Goal: Transaction & Acquisition: Purchase product/service

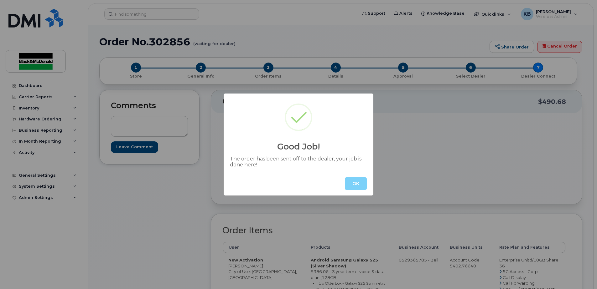
click at [359, 189] on button "OK" at bounding box center [356, 184] width 22 height 13
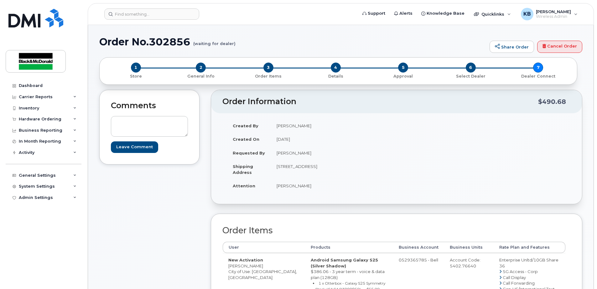
click at [136, 4] on header "Support Alerts Knowledge Base Quicklinks Suspend / Cancel Device Change SIM Car…" at bounding box center [341, 14] width 506 height 22
click at [135, 14] on input at bounding box center [151, 13] width 95 height 11
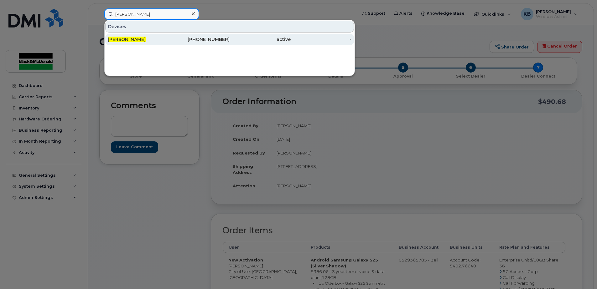
type input "trevor brown"
click at [174, 43] on div "306-222-6671" at bounding box center [199, 39] width 61 height 11
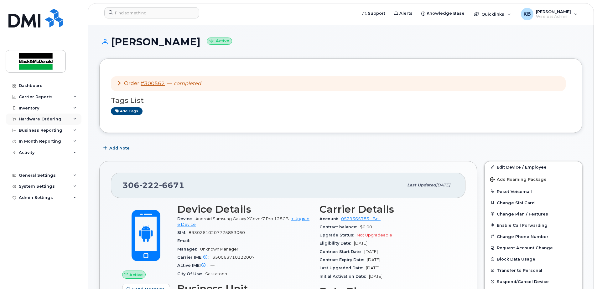
click at [39, 117] on div "Hardware Ordering" at bounding box center [40, 119] width 43 height 5
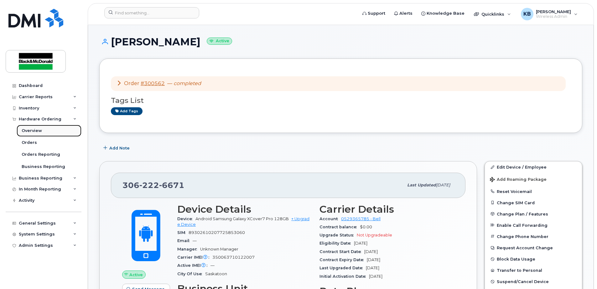
click at [44, 127] on link "Overview" at bounding box center [49, 131] width 65 height 12
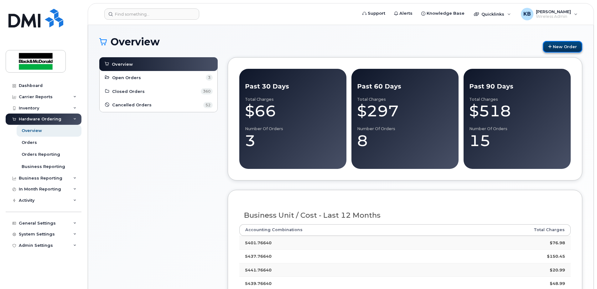
click at [571, 43] on link "New Order" at bounding box center [562, 47] width 39 height 12
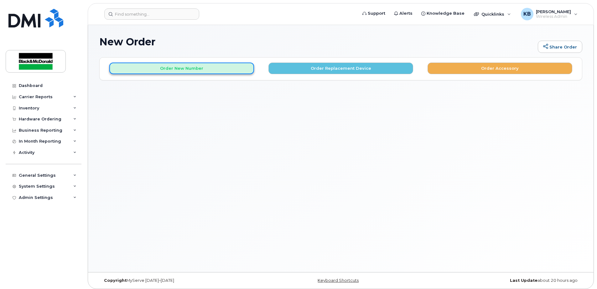
click at [193, 70] on button "Order New Number" at bounding box center [181, 69] width 145 height 12
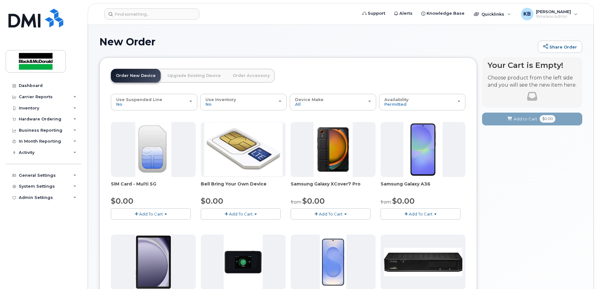
click at [173, 215] on button "Add To Cart" at bounding box center [151, 214] width 80 height 11
drag, startPoint x: 159, startPoint y: 226, endPoint x: 173, endPoint y: 216, distance: 17.6
click at [159, 226] on link "$0.00 - New Activation" at bounding box center [141, 226] width 59 height 8
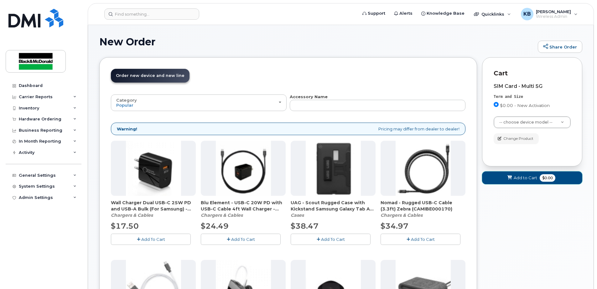
click at [545, 181] on span "$0.00" at bounding box center [548, 178] width 16 height 8
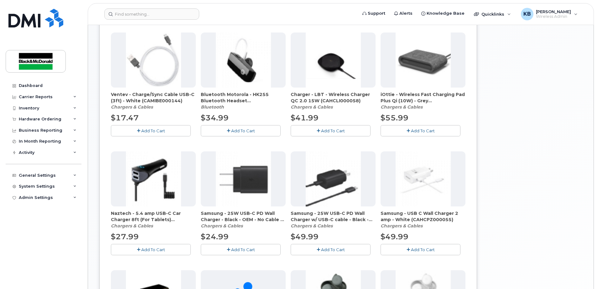
scroll to position [365, 0]
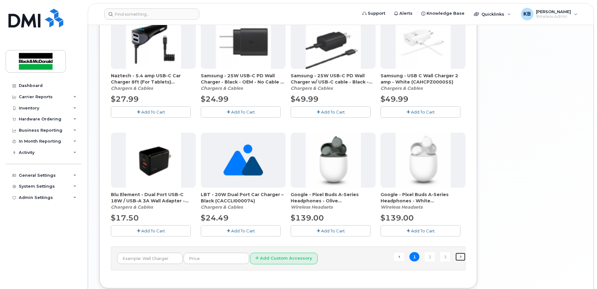
click at [462, 258] on link "Next →" at bounding box center [460, 257] width 10 height 8
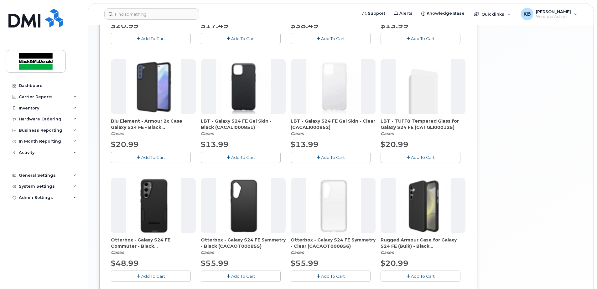
scroll to position [368, 0]
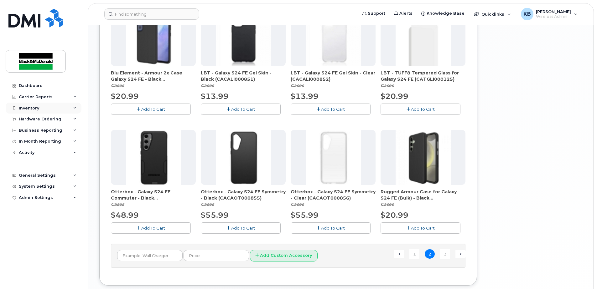
click at [42, 109] on div "Inventory" at bounding box center [44, 108] width 76 height 11
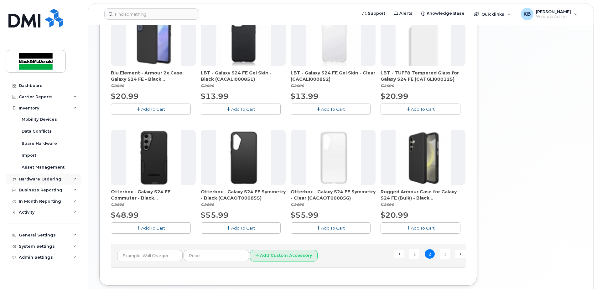
click at [50, 177] on div "Hardware Ordering" at bounding box center [40, 179] width 43 height 5
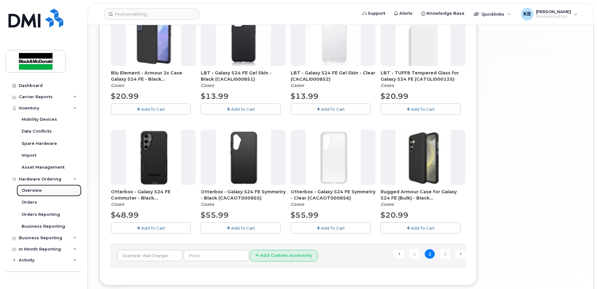
click at [39, 189] on div "Overview" at bounding box center [32, 191] width 20 height 6
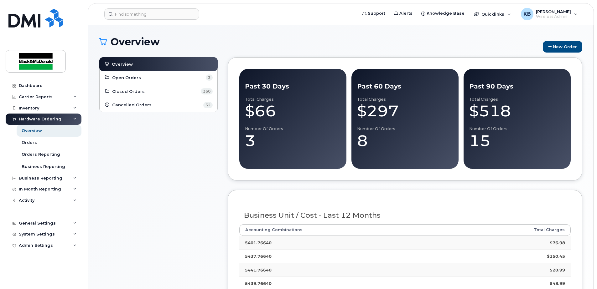
click at [148, 82] on li "Open Orders 3" at bounding box center [159, 78] width 118 height 14
click at [145, 76] on link "Open Orders 3" at bounding box center [158, 78] width 108 height 8
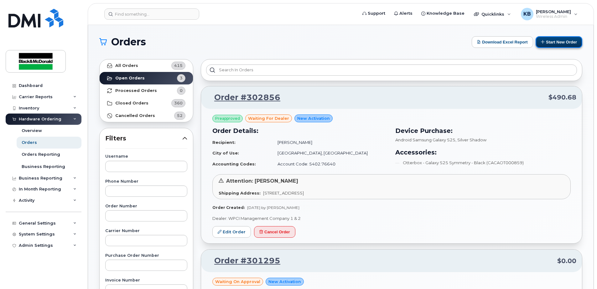
click at [558, 40] on button "Start New Order" at bounding box center [558, 42] width 47 height 12
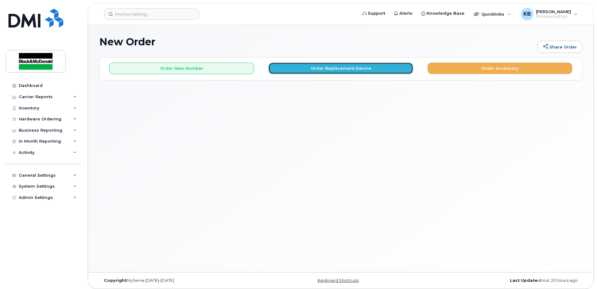
click at [346, 67] on button "Order Replacement Device" at bounding box center [340, 69] width 145 height 12
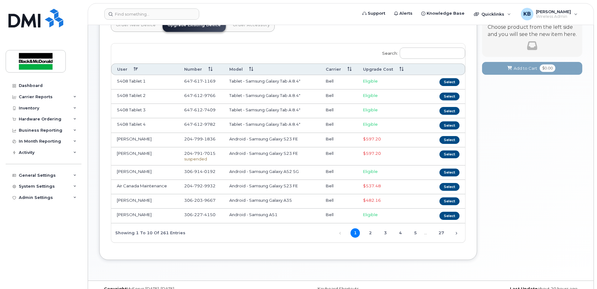
scroll to position [62, 0]
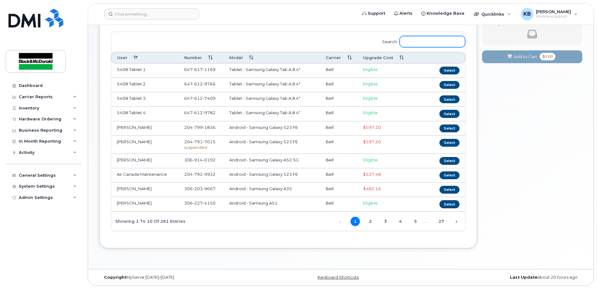
click at [424, 40] on input "Search:" at bounding box center [432, 41] width 65 height 11
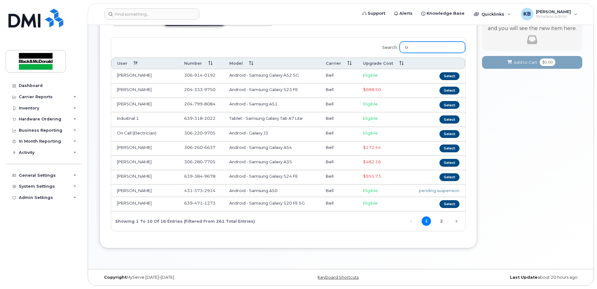
scroll to position [3, 0]
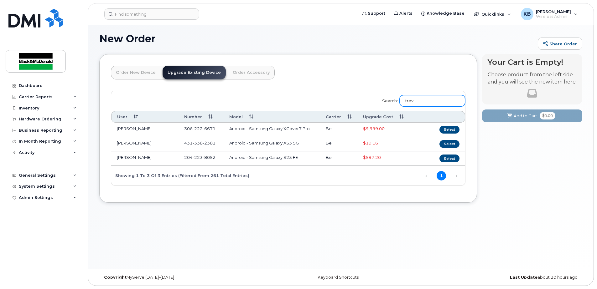
type input "trev"
click at [440, 128] on td "Select" at bounding box center [437, 130] width 55 height 14
click at [449, 130] on button "Select" at bounding box center [449, 130] width 20 height 8
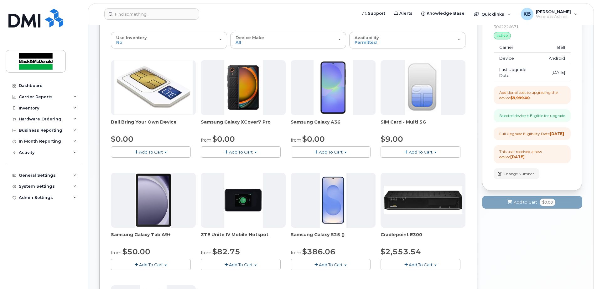
scroll to position [76, 0]
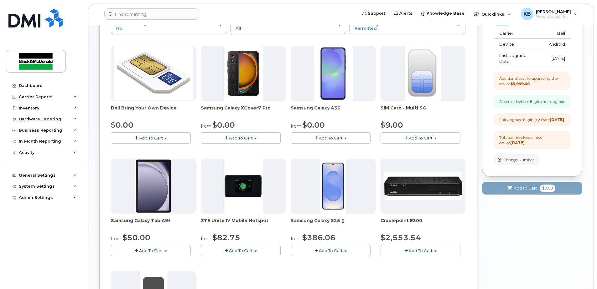
click at [328, 251] on span "Add To Cart" at bounding box center [331, 250] width 24 height 5
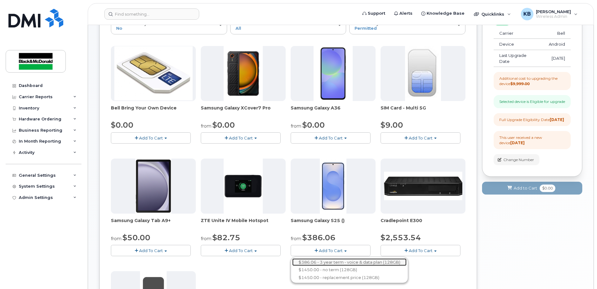
click at [376, 262] on link "$386.06 - 3 year term - voice & data plan (128GB)" at bounding box center [349, 263] width 114 height 8
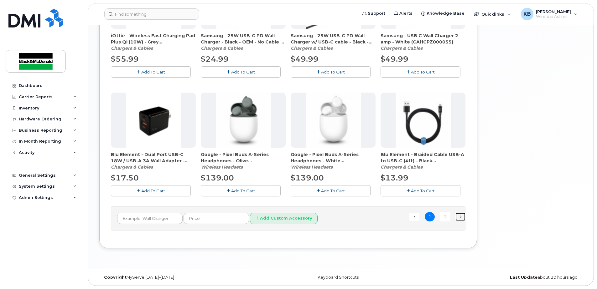
click at [464, 214] on link "Next →" at bounding box center [460, 217] width 10 height 8
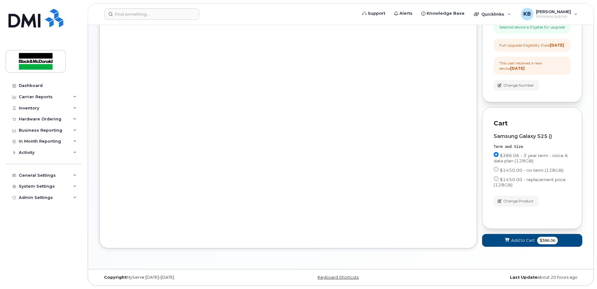
scroll to position [161, 0]
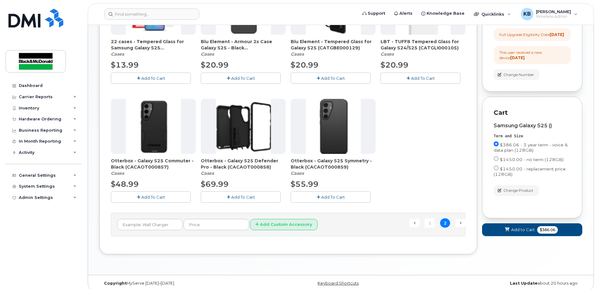
click at [338, 197] on span "Add To Cart" at bounding box center [333, 197] width 24 height 5
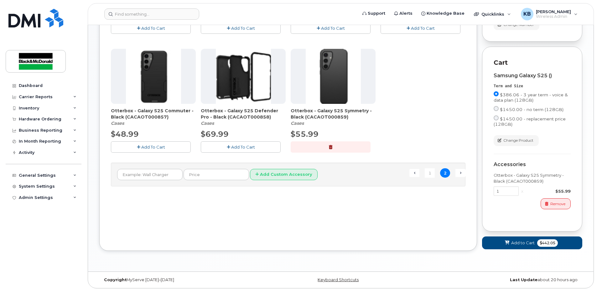
scroll to position [225, 0]
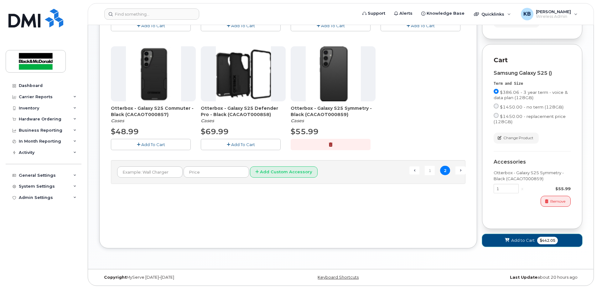
click at [525, 241] on span "Add to Cart" at bounding box center [522, 241] width 23 height 6
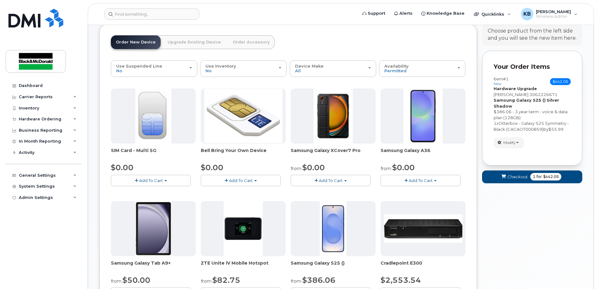
scroll to position [0, 0]
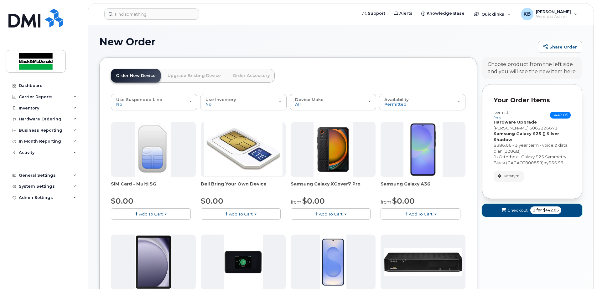
click at [515, 215] on button "Checkout 1 for $442.05" at bounding box center [532, 210] width 100 height 13
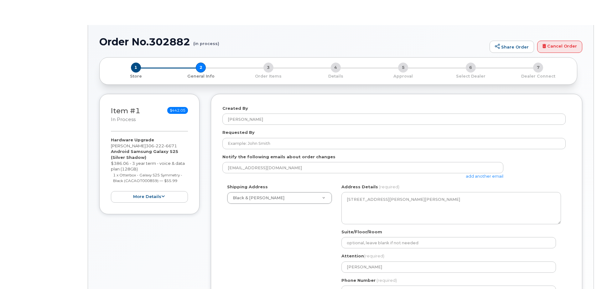
select select
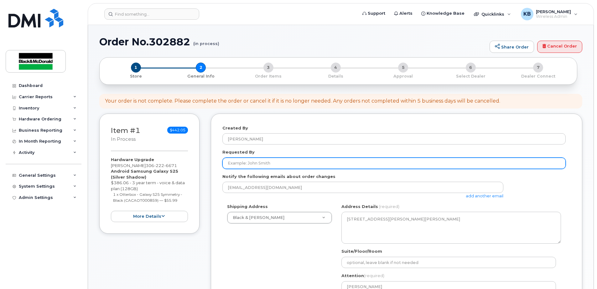
click at [258, 168] on input "Requested By" at bounding box center [393, 163] width 343 height 11
type input "Chintan Panchal"
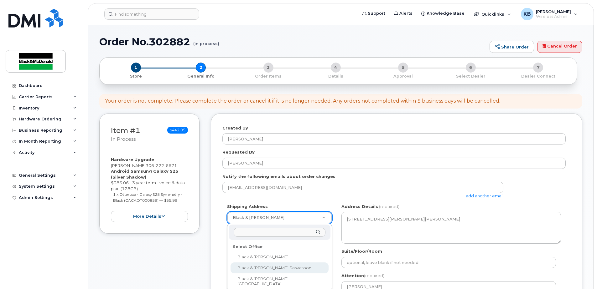
select select
type textarea "3455 Idylwyld Drive North Saskatoon Saskatchewan S7L 6B5"
type input "Chintan Panchal"
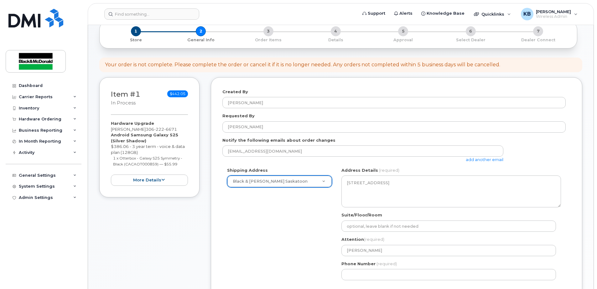
scroll to position [73, 0]
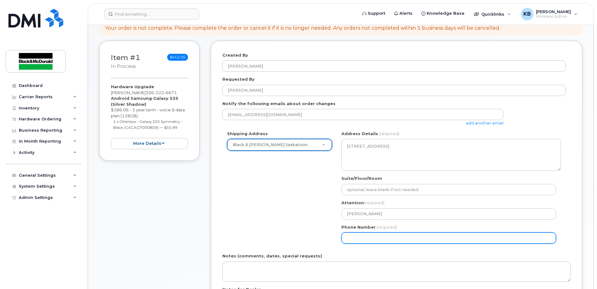
click at [374, 239] on input "Phone Number" at bounding box center [448, 238] width 215 height 11
type input "3065005294"
select select
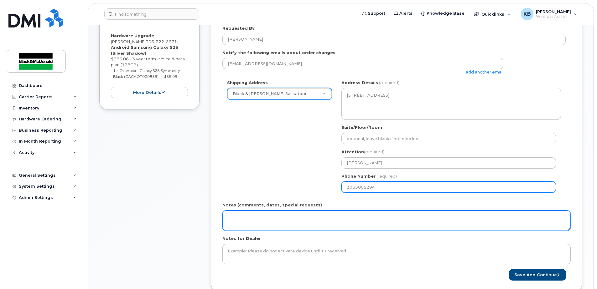
scroll to position [146, 0]
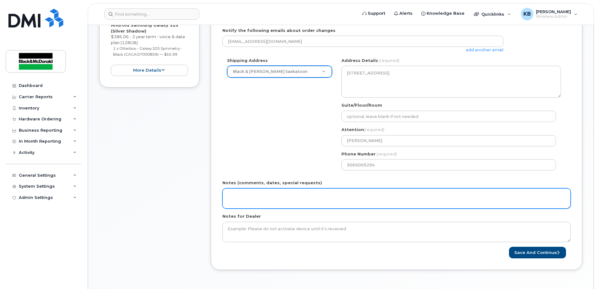
click at [301, 194] on textarea "Notes (comments, dates, special requests)" at bounding box center [396, 199] width 348 height 21
type textarea "F"
drag, startPoint x: 310, startPoint y: 201, endPoint x: 203, endPoint y: 215, distance: 107.3
click at [194, 210] on div "Item #1 in process $442.05 Hardware Upgrade Trevor Brown 306 222 6671 Android S…" at bounding box center [340, 123] width 483 height 313
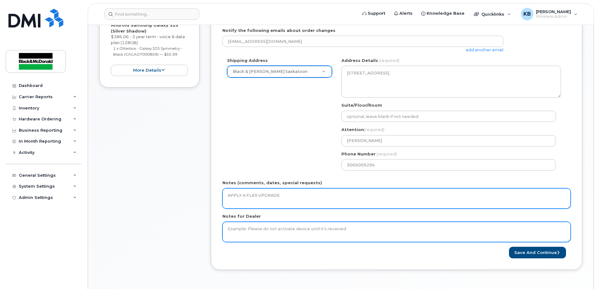
type textarea "APPLY A FLEX UPGRADE"
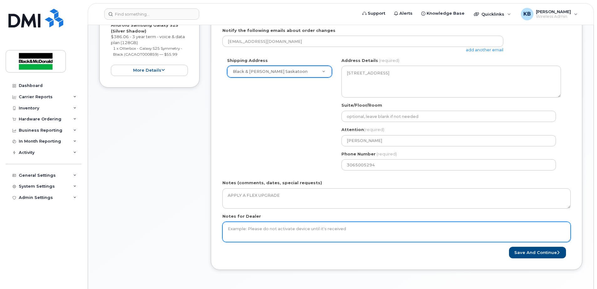
click at [279, 231] on textarea "Notes for Dealer" at bounding box center [396, 232] width 348 height 21
paste textarea "APPLY A FLEX UPGRADE"
type textarea "APPLY A FLEX UPGRADE"
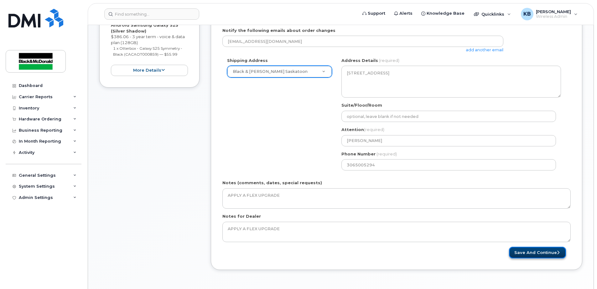
click at [532, 254] on button "Save and Continue" at bounding box center [537, 253] width 57 height 12
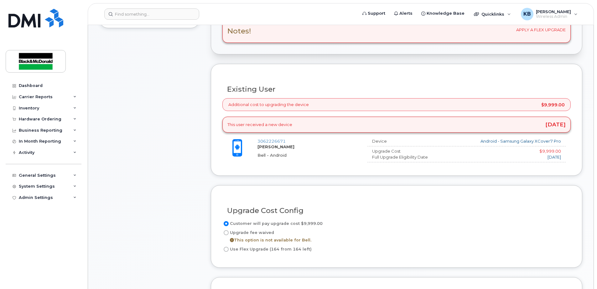
scroll to position [219, 0]
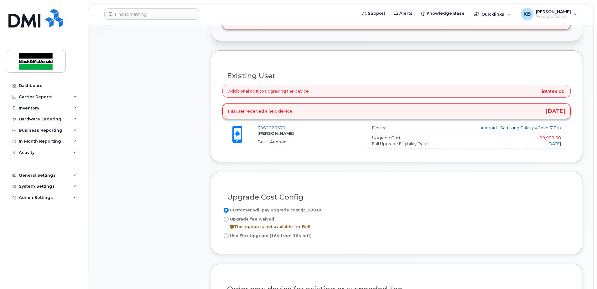
click at [224, 237] on input "Use Flex Upgrade (164 from 164 left)" at bounding box center [226, 236] width 5 height 5
radio input "true"
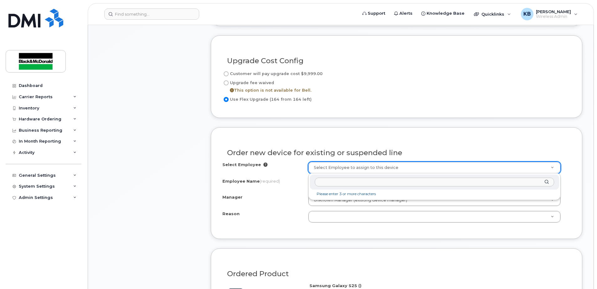
scroll to position [365, 0]
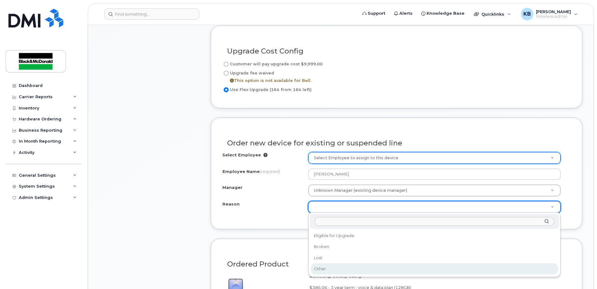
select select "other"
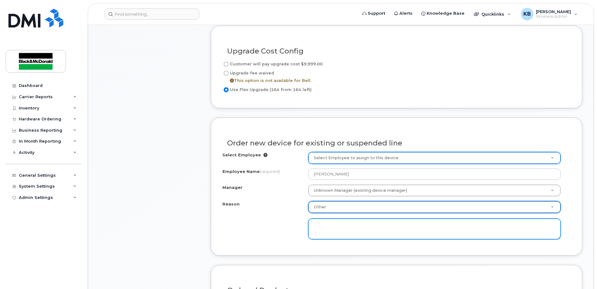
click at [326, 225] on textarea at bounding box center [434, 229] width 252 height 21
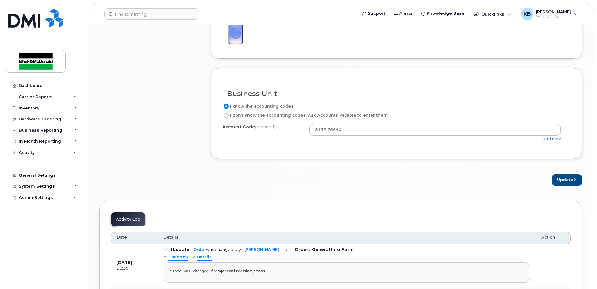
scroll to position [658, 0]
type textarea "requested new device"
click at [554, 183] on button "Update" at bounding box center [566, 179] width 31 height 12
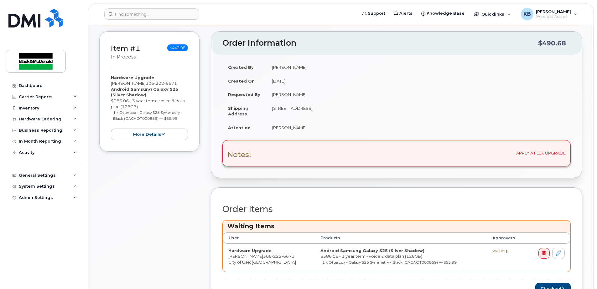
scroll to position [219, 0]
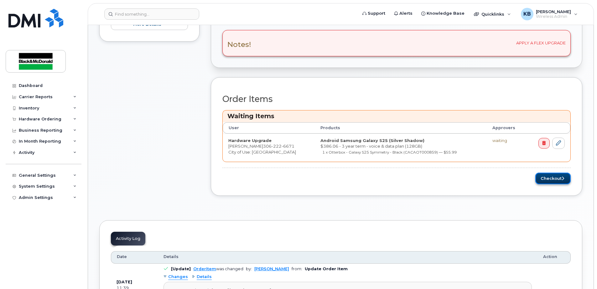
click at [554, 180] on button "Checkout" at bounding box center [552, 179] width 35 height 12
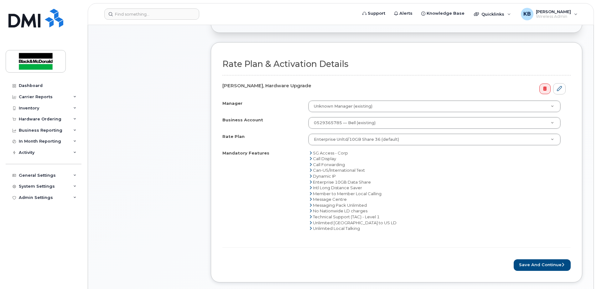
scroll to position [219, 0]
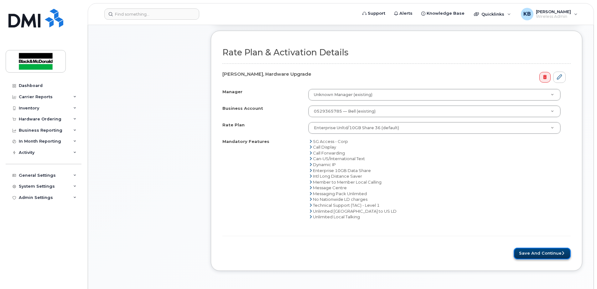
click at [548, 255] on button "Save and Continue" at bounding box center [542, 254] width 57 height 12
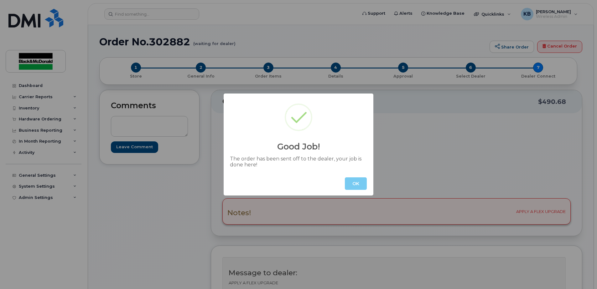
click at [360, 185] on button "OK" at bounding box center [356, 184] width 22 height 13
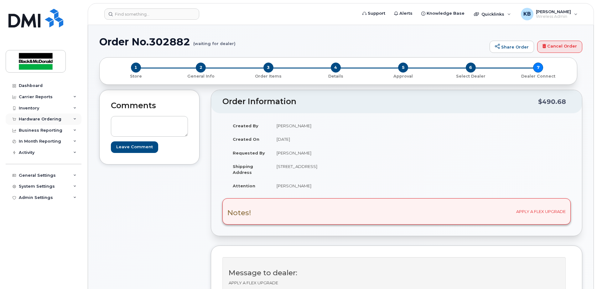
click at [41, 119] on div "Hardware Ordering" at bounding box center [40, 119] width 43 height 5
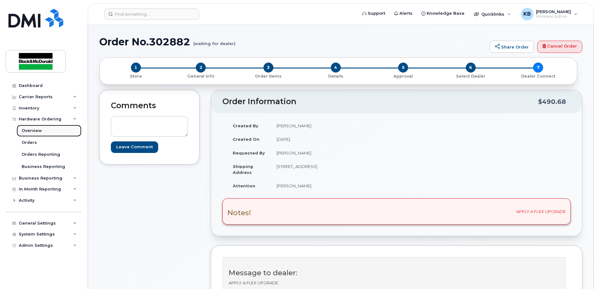
click at [31, 133] on div "Overview" at bounding box center [32, 131] width 20 height 6
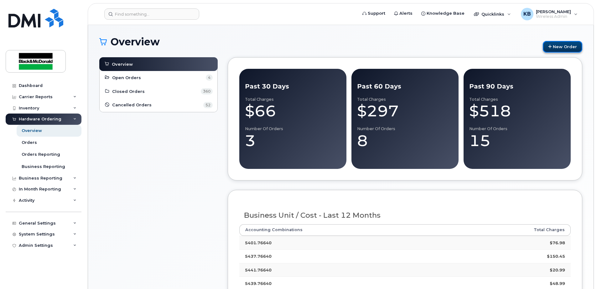
click at [574, 42] on link "New Order" at bounding box center [562, 47] width 39 height 12
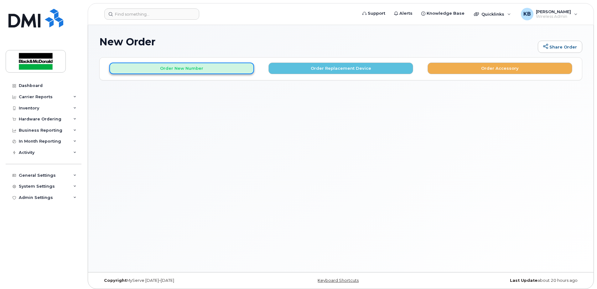
click at [205, 69] on button "Order New Number" at bounding box center [181, 69] width 145 height 12
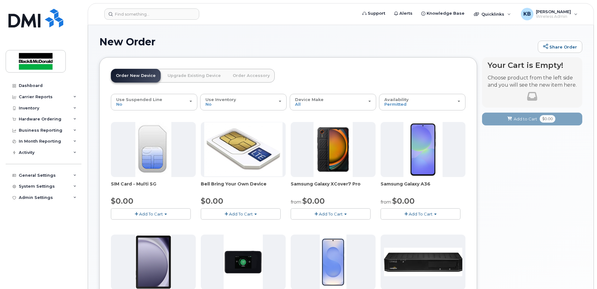
click at [154, 210] on button "Add To Cart" at bounding box center [151, 214] width 80 height 11
click at [152, 226] on link "$0.00 - New Activation" at bounding box center [141, 226] width 59 height 8
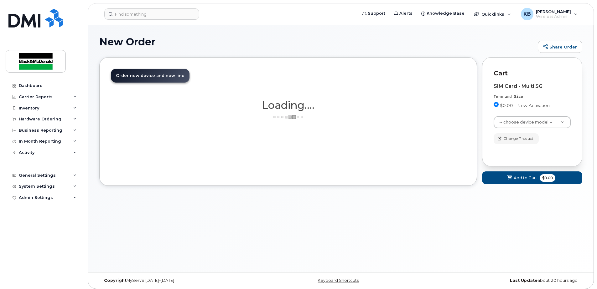
drag, startPoint x: 147, startPoint y: 106, endPoint x: 151, endPoint y: 112, distance: 7.1
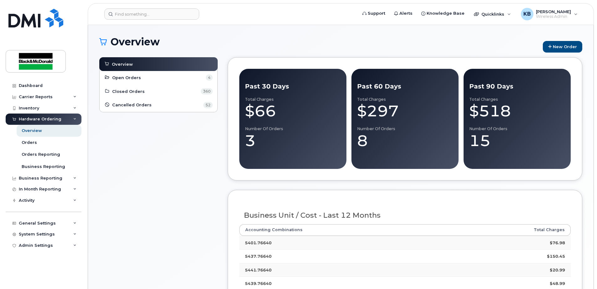
click at [592, 41] on div "Overview New Order Overview Open Orders 4 Closed Orders 360 Cancelled Orders 52…" at bounding box center [340, 197] width 505 height 344
click at [569, 48] on link "New Order" at bounding box center [562, 47] width 39 height 12
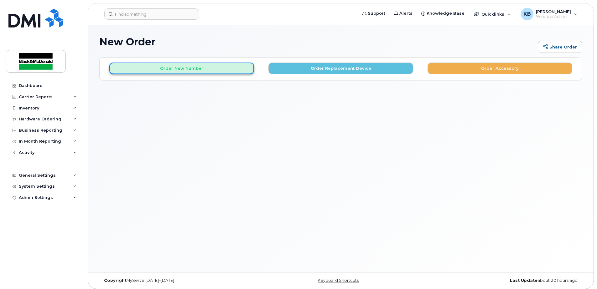
click at [228, 71] on button "Order New Number" at bounding box center [181, 69] width 145 height 12
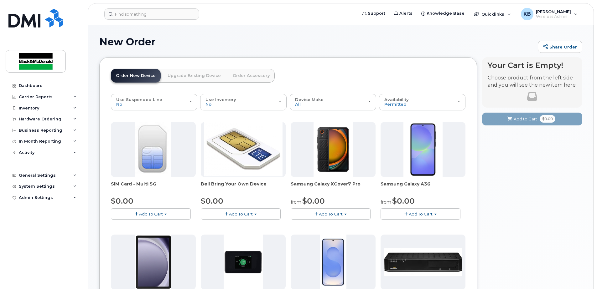
click at [147, 213] on span "Add To Cart" at bounding box center [151, 214] width 24 height 5
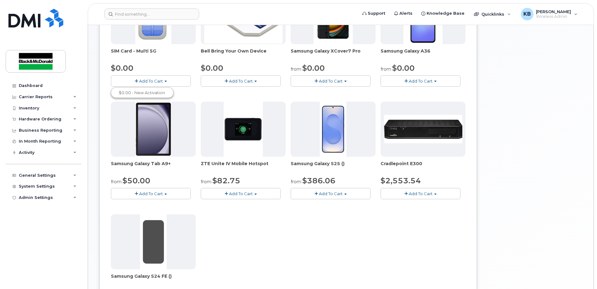
scroll to position [73, 0]
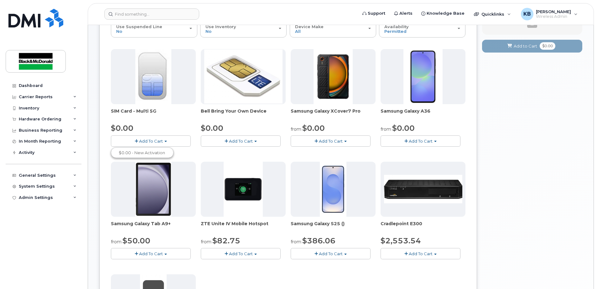
click at [232, 142] on span "Add To Cart" at bounding box center [241, 141] width 24 height 5
click at [176, 141] on button "Add To Cart" at bounding box center [151, 141] width 80 height 11
click at [156, 155] on link "$0.00 - New Activation" at bounding box center [141, 153] width 59 height 8
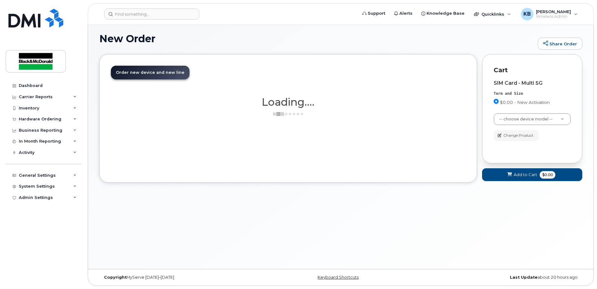
scroll to position [3, 0]
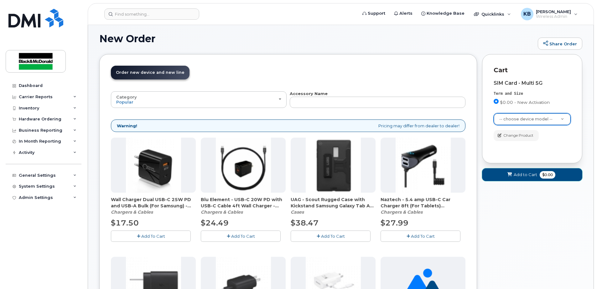
click at [507, 178] on span at bounding box center [510, 175] width 6 height 6
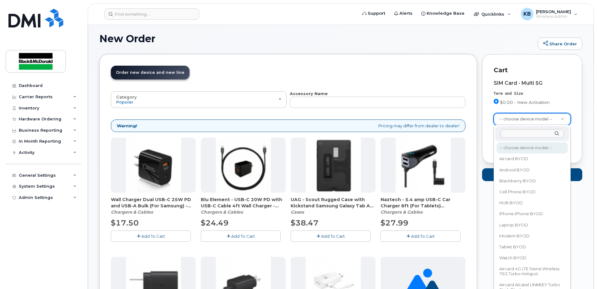
click at [515, 135] on input "text" at bounding box center [532, 133] width 64 height 9
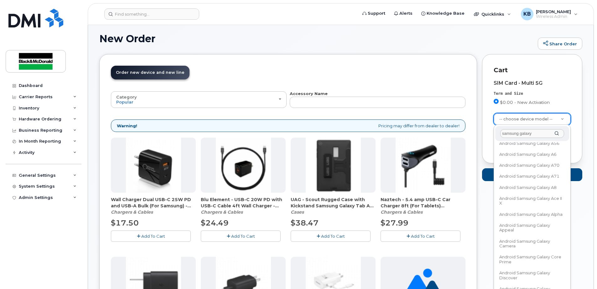
scroll to position [438, 0]
click at [541, 132] on input "samsung galaxy" at bounding box center [532, 133] width 64 height 9
type input "samsung galaxy"
select select "3377"
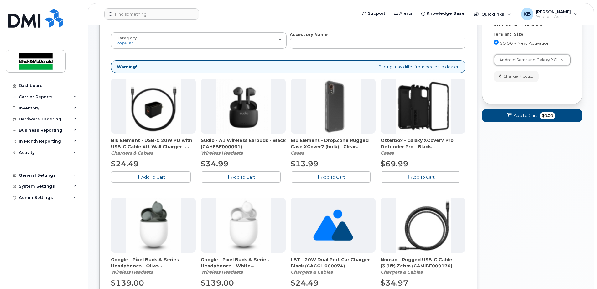
scroll to position [76, 0]
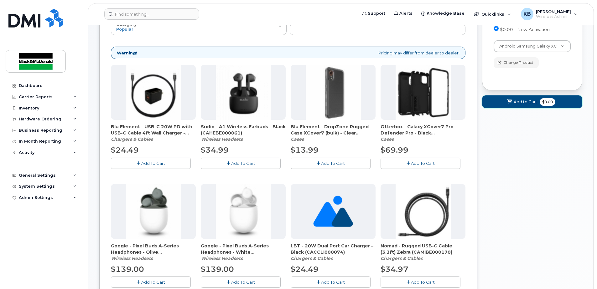
click at [525, 103] on span "Add to Cart" at bounding box center [525, 102] width 23 height 6
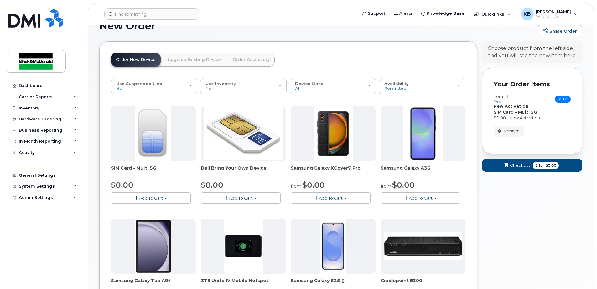
scroll to position [3, 0]
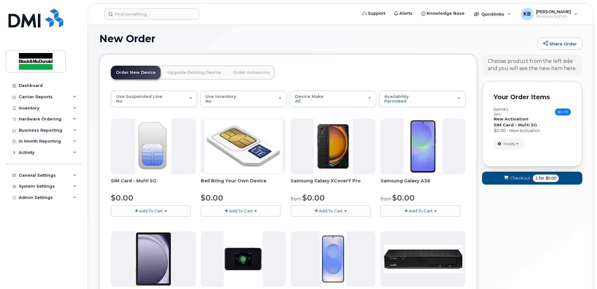
click at [516, 178] on span "Checkout" at bounding box center [520, 178] width 20 height 6
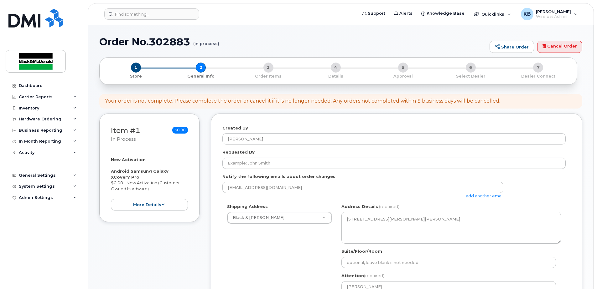
select select
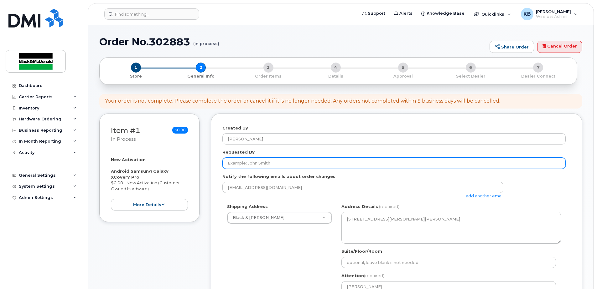
click at [265, 163] on input "Requested By" at bounding box center [393, 163] width 343 height 11
type input "Chintan Panchal"
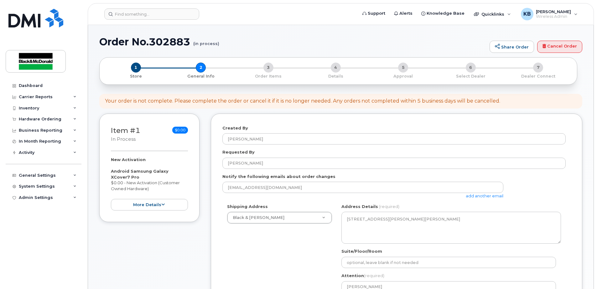
scroll to position [73, 0]
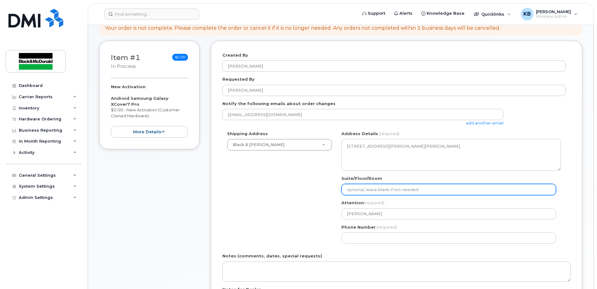
click at [365, 191] on input "Suite/Floor/Room" at bounding box center [448, 189] width 215 height 11
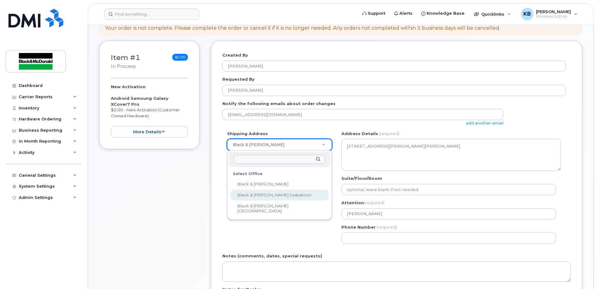
select select
type textarea "3455 Idylwyld Drive North Saskatoon Saskatchewan S7L 6B5"
type input "[PERSON_NAME]"
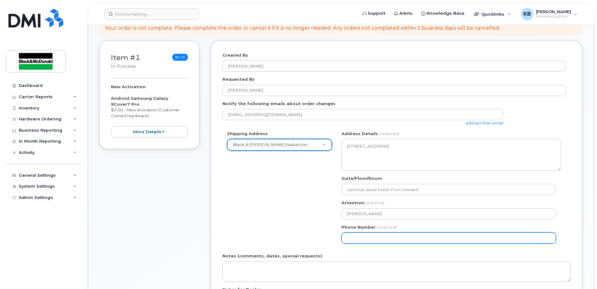
click at [355, 242] on input "Phone Number" at bounding box center [448, 238] width 215 height 11
type input "3065005294"
select select
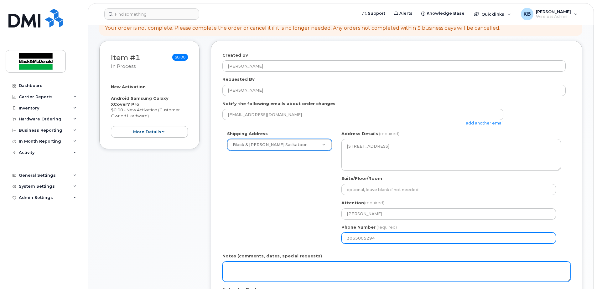
scroll to position [146, 0]
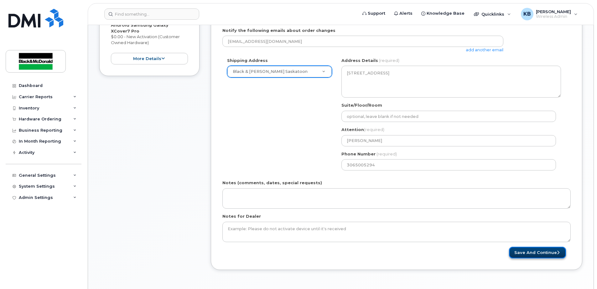
click at [536, 251] on button "Save and Continue" at bounding box center [537, 253] width 57 height 12
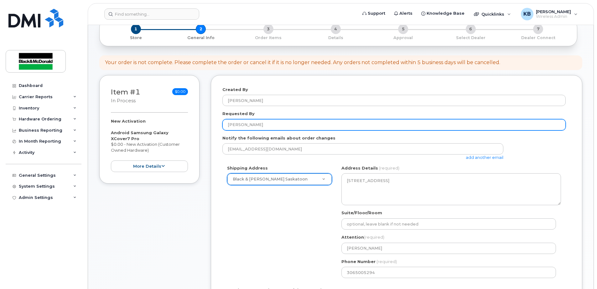
scroll to position [0, 0]
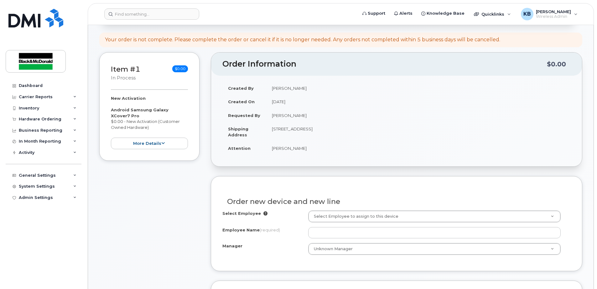
scroll to position [146, 0]
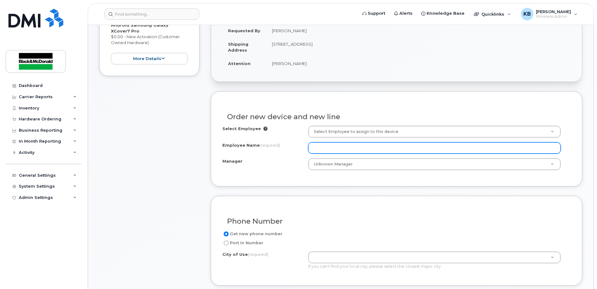
click at [326, 148] on input "Employee Name (required)" at bounding box center [434, 147] width 252 height 11
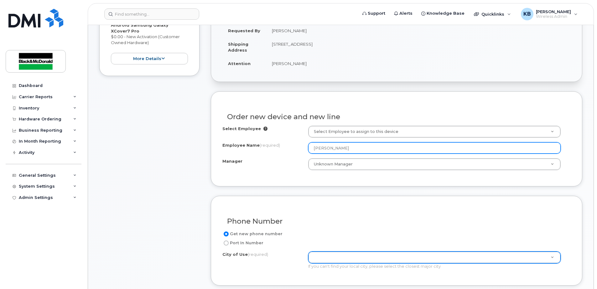
type input "[PERSON_NAME]"
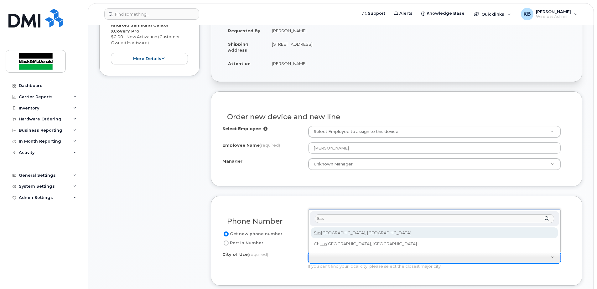
type input "Sas"
type input "7100"
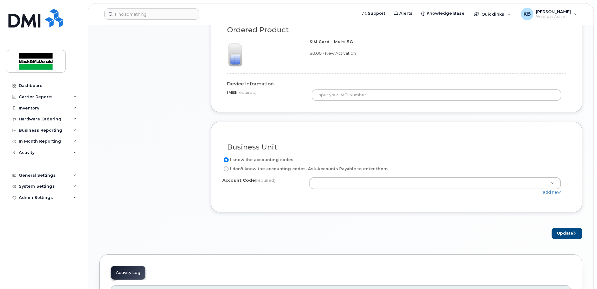
scroll to position [438, 0]
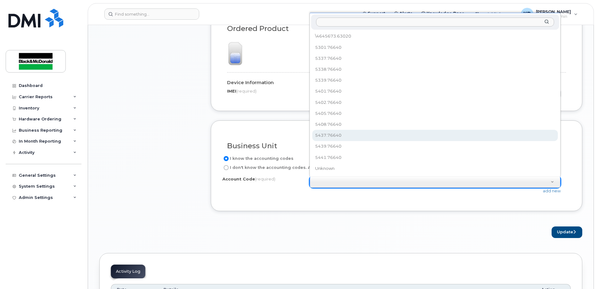
select select "5437.76640"
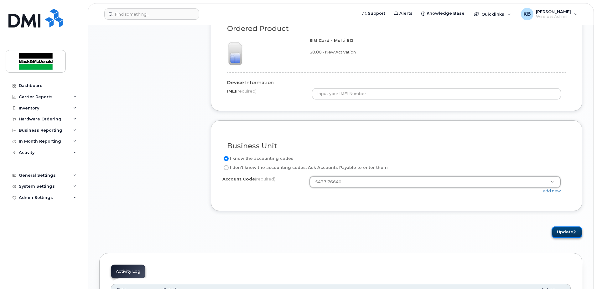
click at [563, 232] on button "Update" at bounding box center [566, 233] width 31 height 12
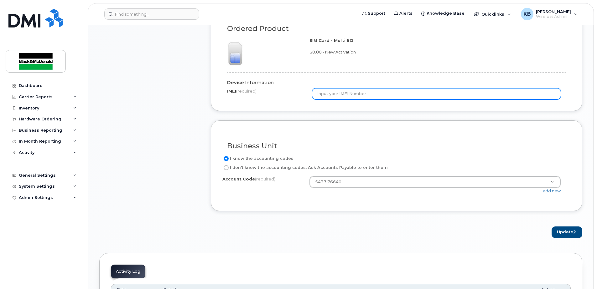
click at [345, 90] on input "text" at bounding box center [436, 93] width 249 height 11
click at [335, 94] on input "text" at bounding box center [436, 93] width 249 height 11
type input "350063710122007"
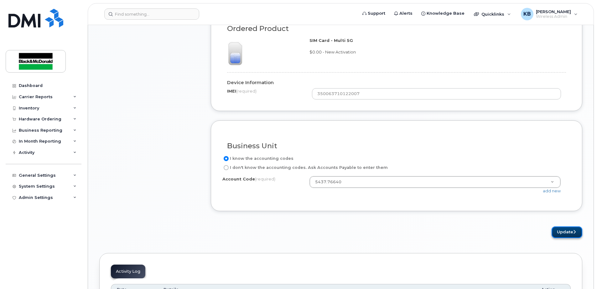
click at [571, 229] on button "Update" at bounding box center [566, 233] width 31 height 12
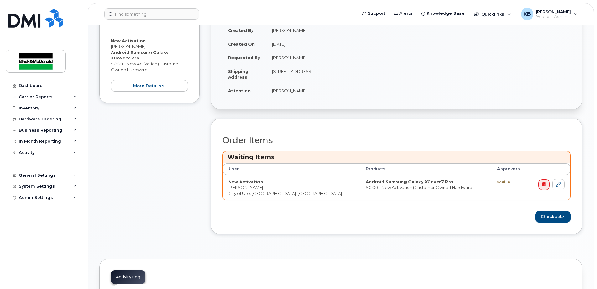
scroll to position [146, 0]
click at [556, 218] on button "Checkout" at bounding box center [552, 217] width 35 height 12
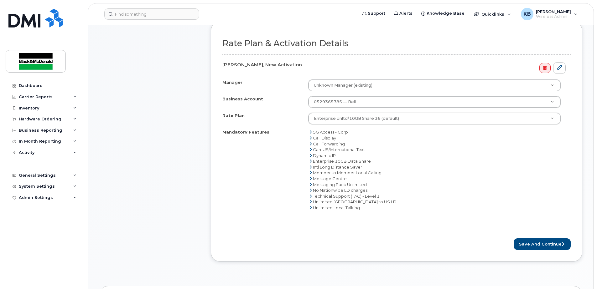
scroll to position [219, 0]
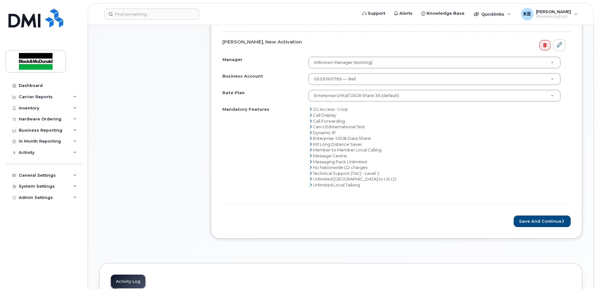
click at [572, 219] on div "Rate Plan & Activation Details [PERSON_NAME], New Activation Manager Unknown Ma…" at bounding box center [396, 119] width 371 height 240
click at [556, 225] on button "Save and Continue" at bounding box center [542, 222] width 57 height 12
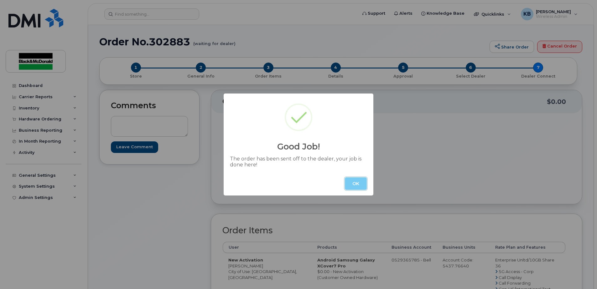
click at [355, 183] on button "OK" at bounding box center [356, 184] width 22 height 13
